Goal: Information Seeking & Learning: Learn about a topic

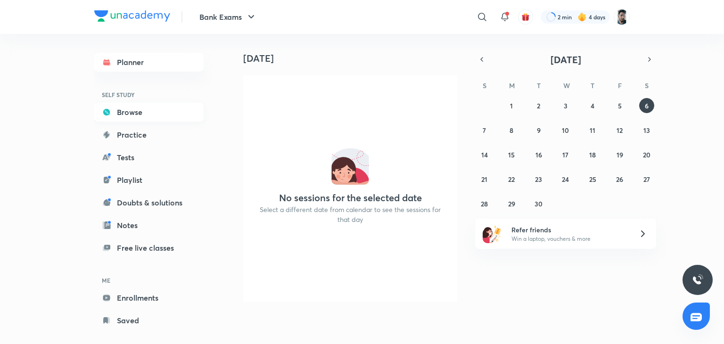
click at [138, 111] on link "Browse" at bounding box center [148, 112] width 109 height 19
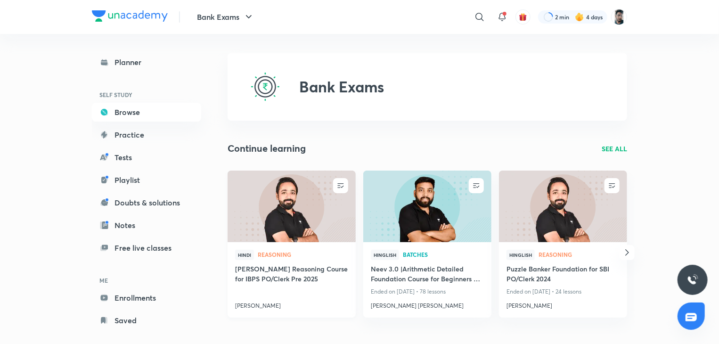
click at [268, 278] on h4 "[PERSON_NAME] Reasoning Course for IBPS PO/Clerk Pre 2025" at bounding box center [291, 275] width 113 height 22
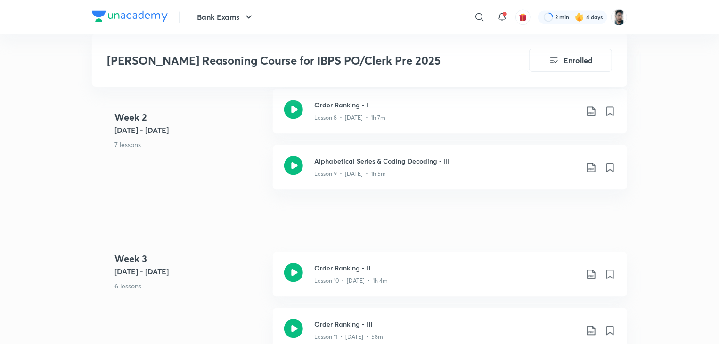
scroll to position [1018, 0]
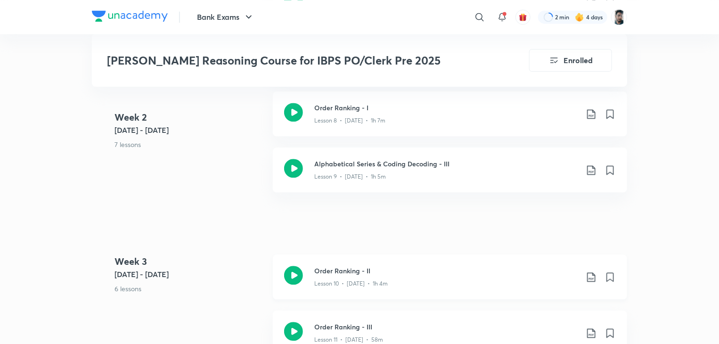
click at [288, 266] on icon at bounding box center [293, 275] width 19 height 19
